Goal: Find specific page/section: Find specific page/section

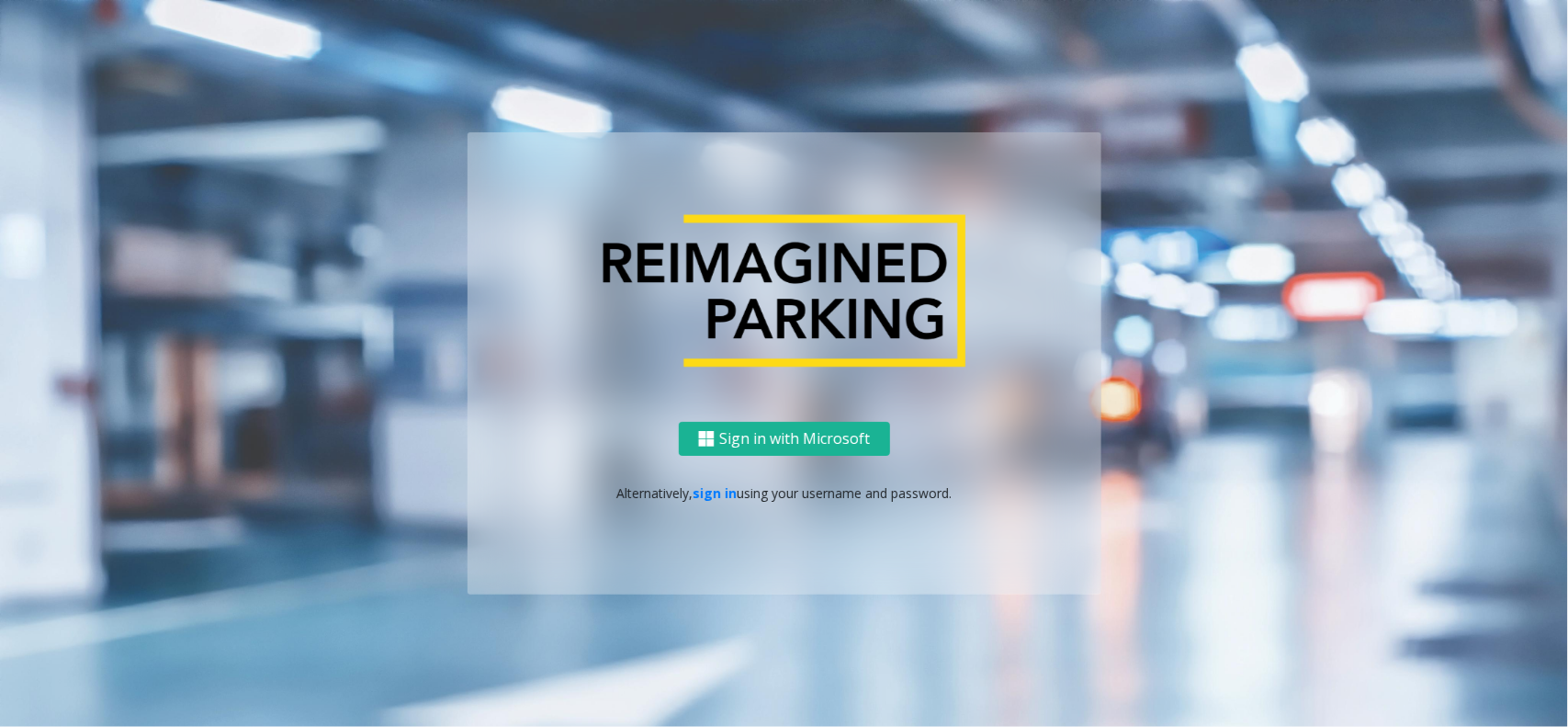
click at [736, 493] on p "Alternatively, sign in using your username and password." at bounding box center [784, 493] width 597 height 20
click at [705, 487] on link "sign in" at bounding box center [714, 493] width 44 height 18
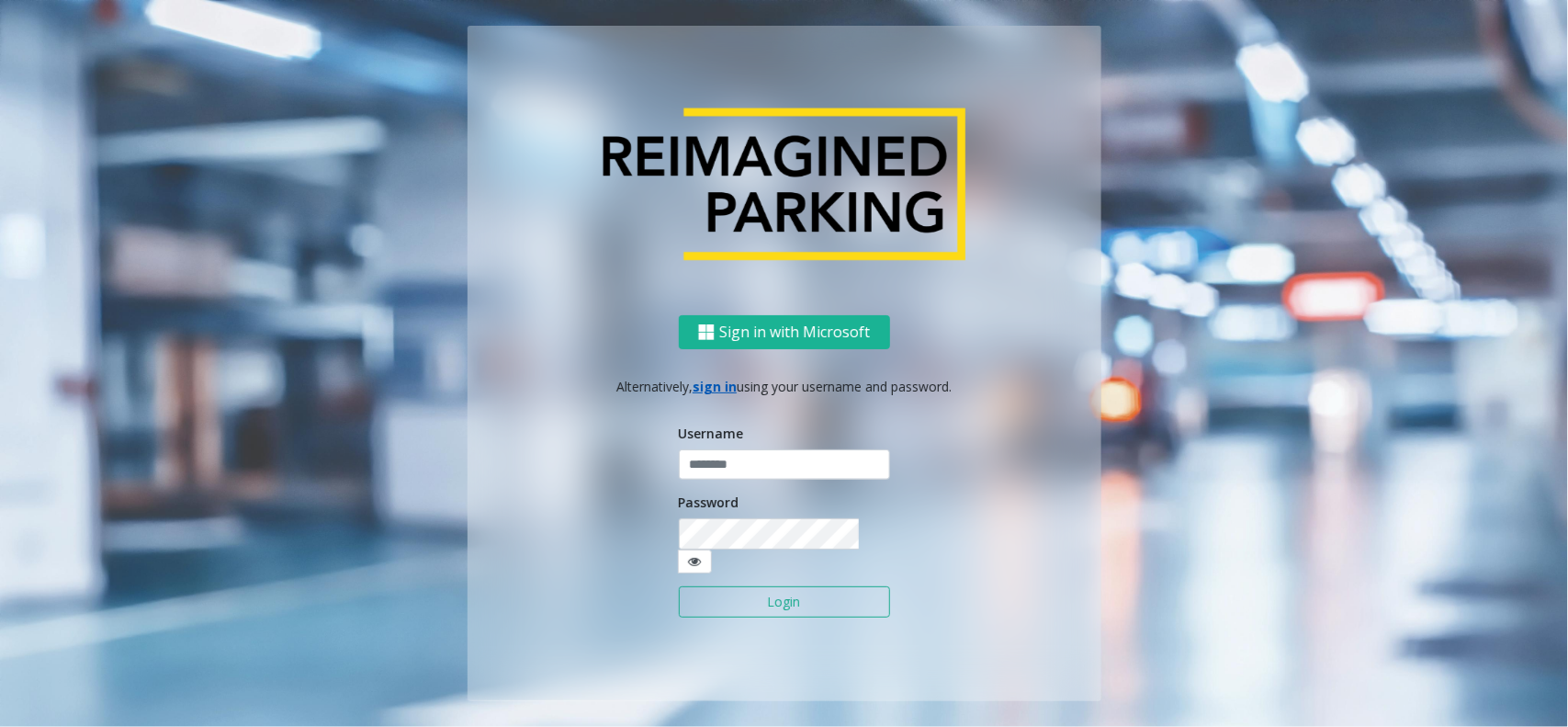
click at [750, 441] on div "Username" at bounding box center [784, 452] width 211 height 57
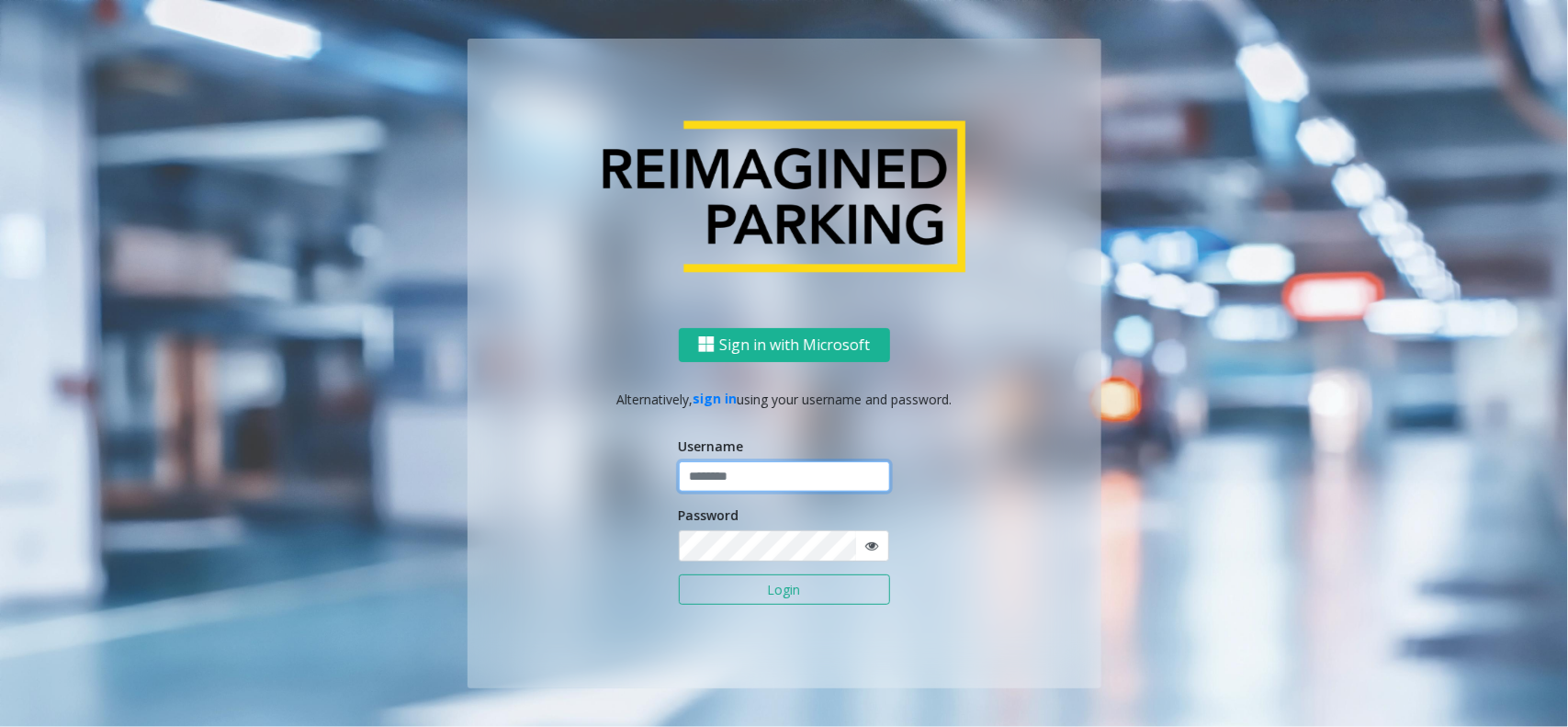
click at [745, 474] on input "text" at bounding box center [784, 477] width 211 height 32
type input "********"
click at [679, 575] on button "Login" at bounding box center [784, 590] width 211 height 32
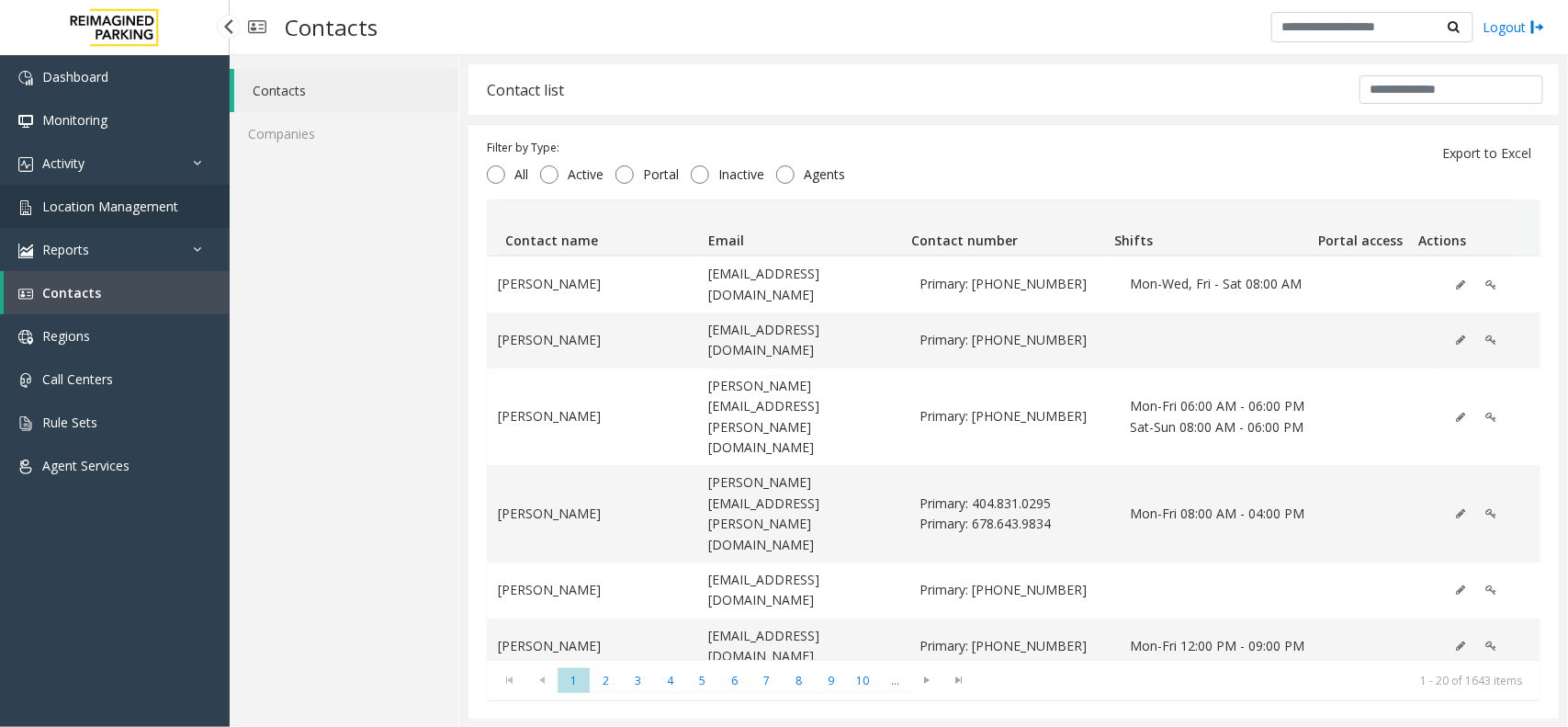
click at [134, 190] on link "Location Management" at bounding box center [114, 206] width 230 height 43
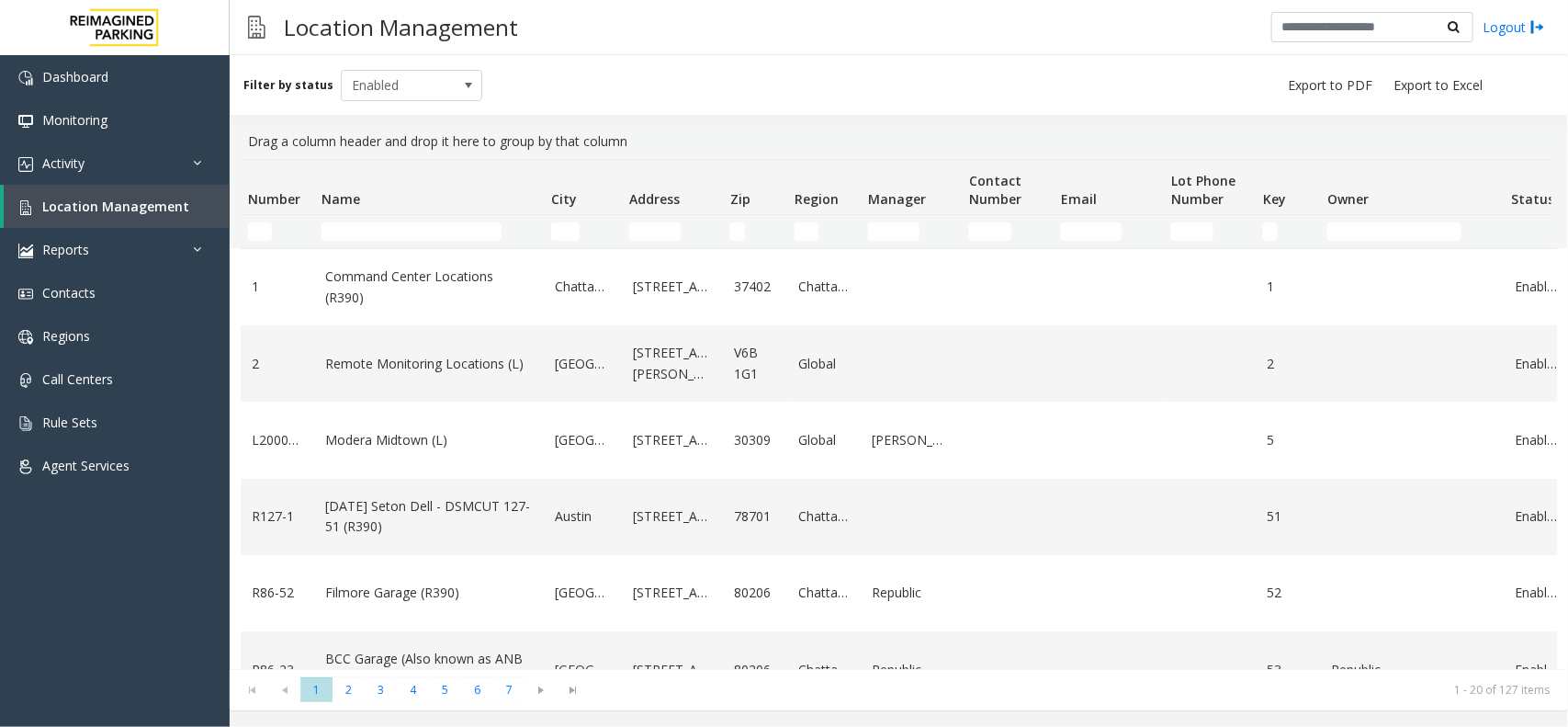
click at [362, 220] on td "Name Filter" at bounding box center [428, 231] width 230 height 33
click at [364, 227] on input "Name Filter" at bounding box center [412, 231] width 180 height 19
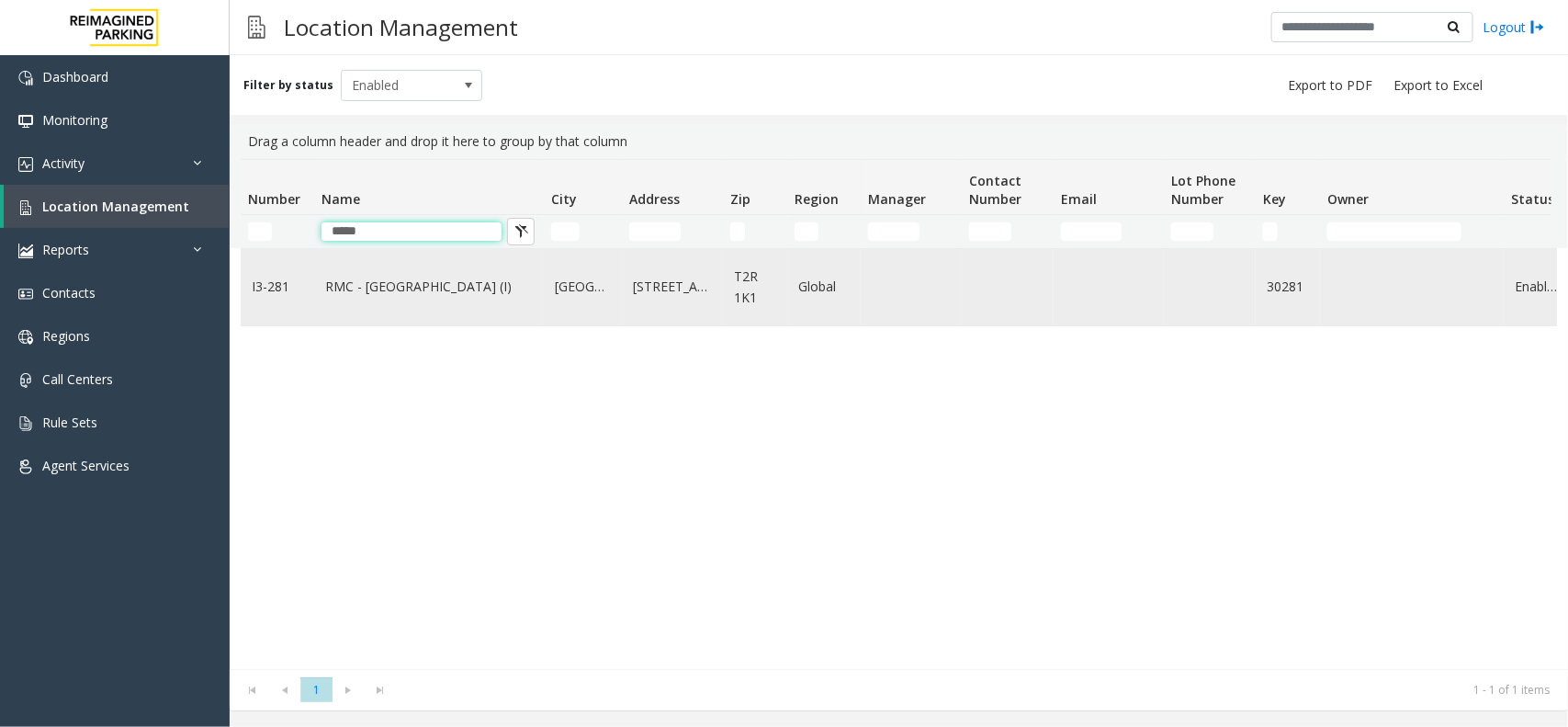
type input "*****"
click at [362, 278] on link "RMC - [GEOGRAPHIC_DATA] (I)" at bounding box center [428, 286] width 207 height 20
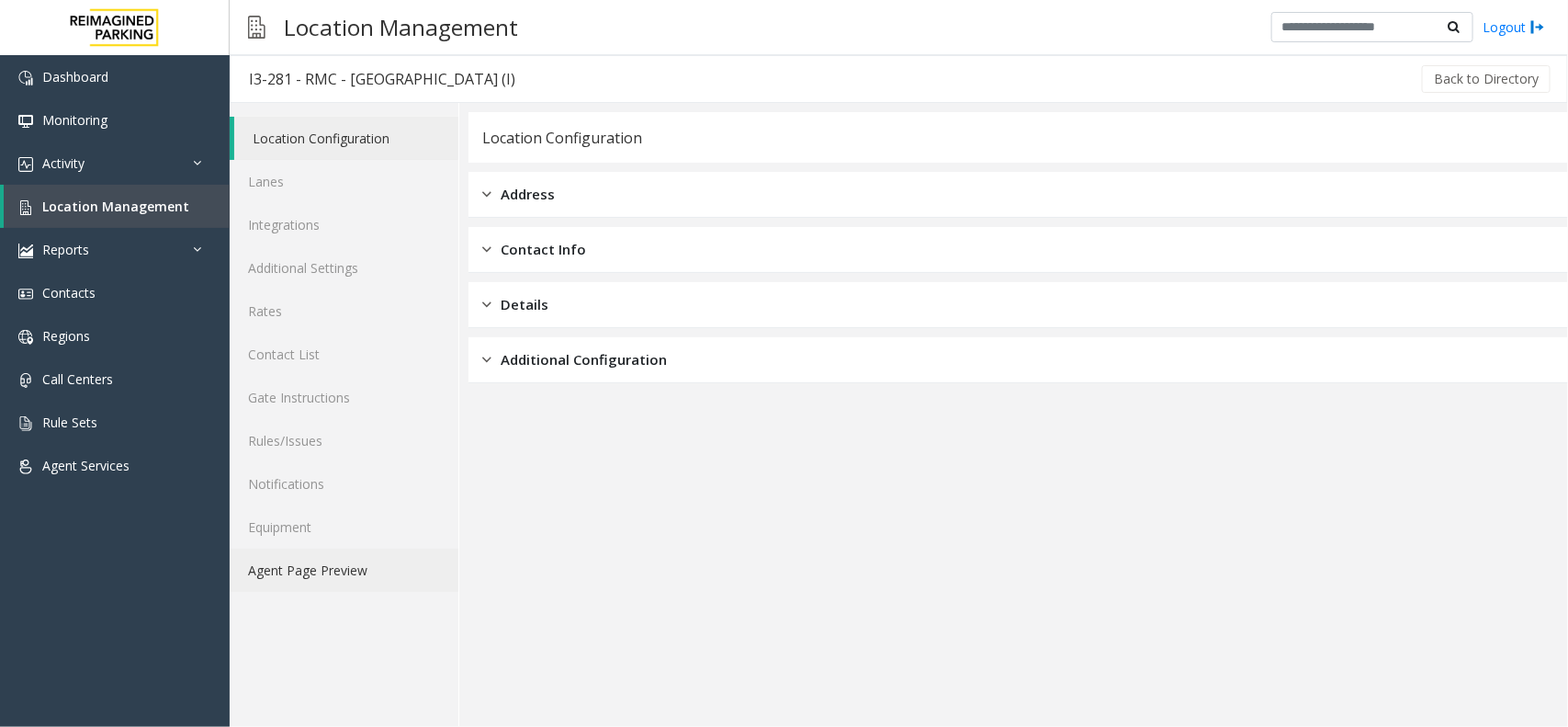
click at [332, 580] on link "Agent Page Preview" at bounding box center [344, 570] width 229 height 43
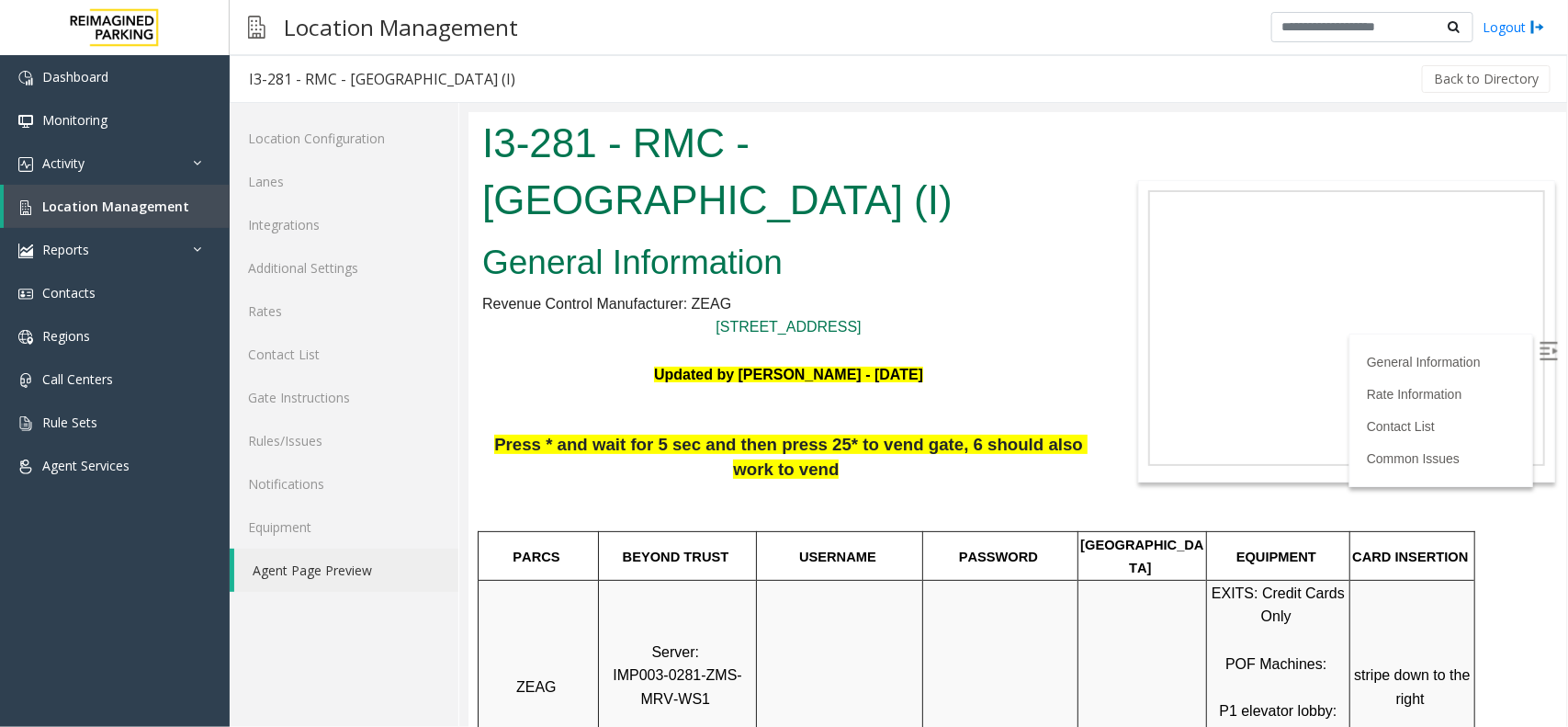
click at [1538, 355] on img at bounding box center [1548, 350] width 19 height 19
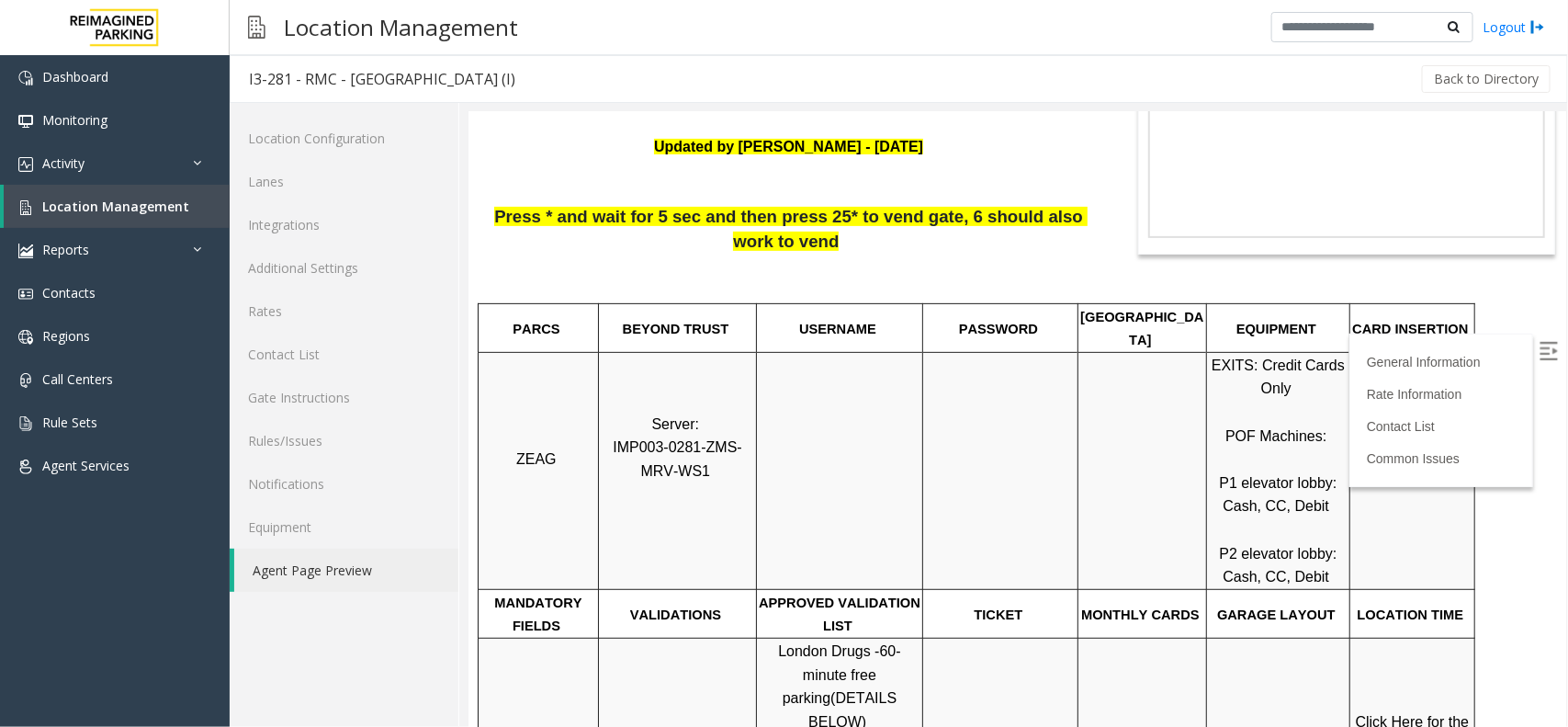
scroll to position [230, 0]
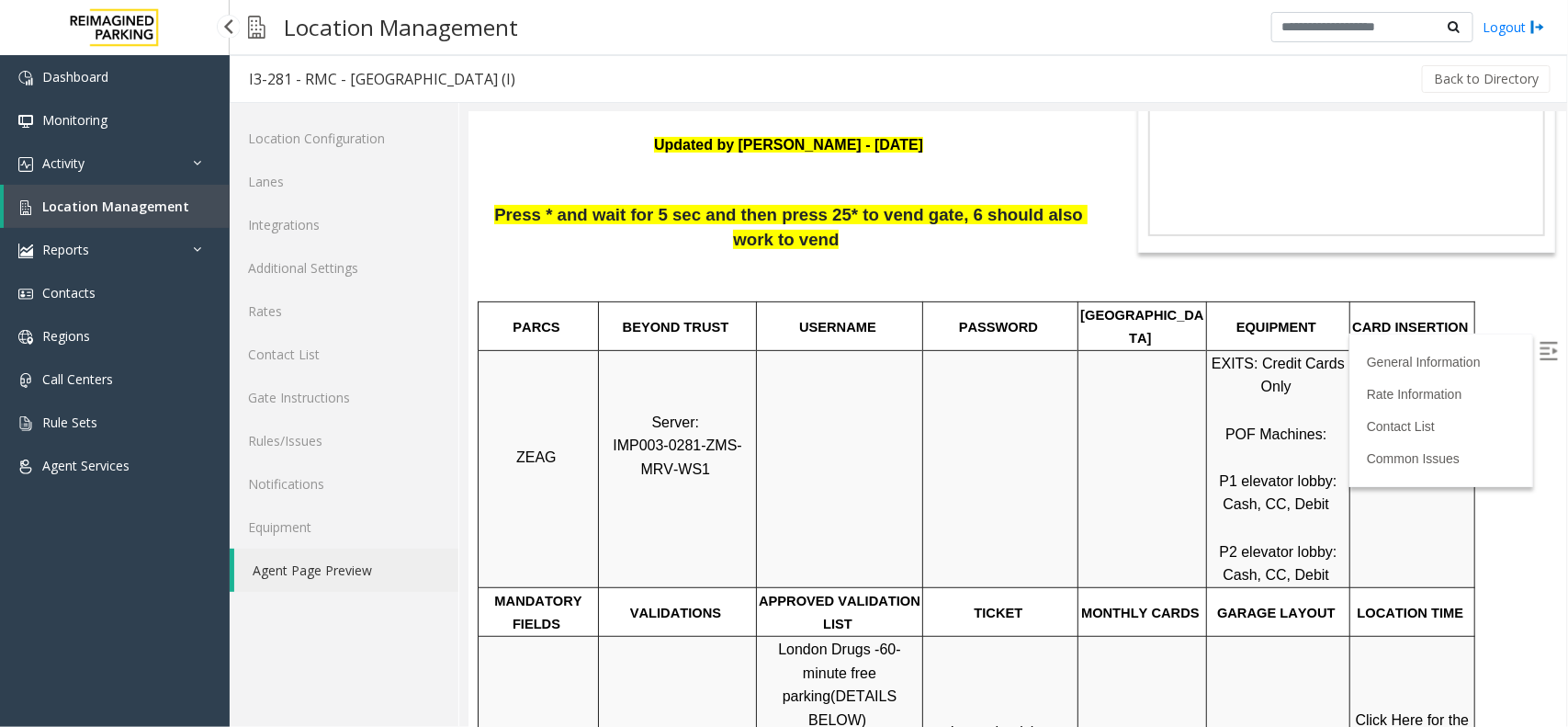
click at [97, 216] on link "Location Management" at bounding box center [116, 206] width 226 height 43
